Goal: Check status

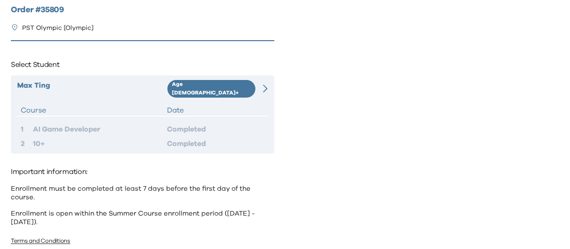
scroll to position [16, 0]
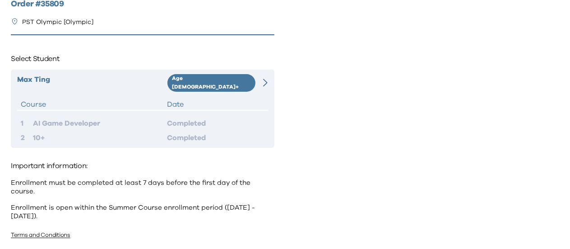
click at [246, 110] on hr at bounding box center [142, 110] width 251 height 1
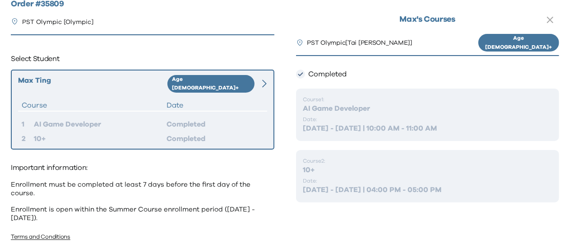
click at [390, 178] on p "Date:" at bounding box center [427, 180] width 249 height 7
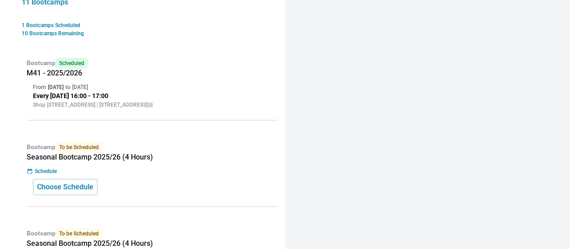
scroll to position [190, 0]
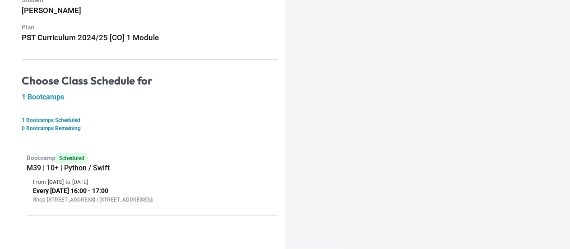
scroll to position [98, 0]
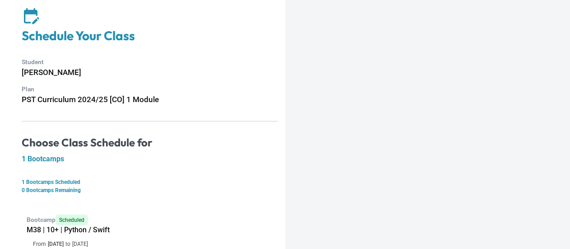
scroll to position [98, 0]
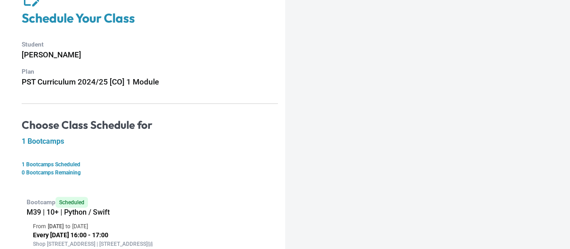
scroll to position [98, 0]
